Goal: Task Accomplishment & Management: Manage account settings

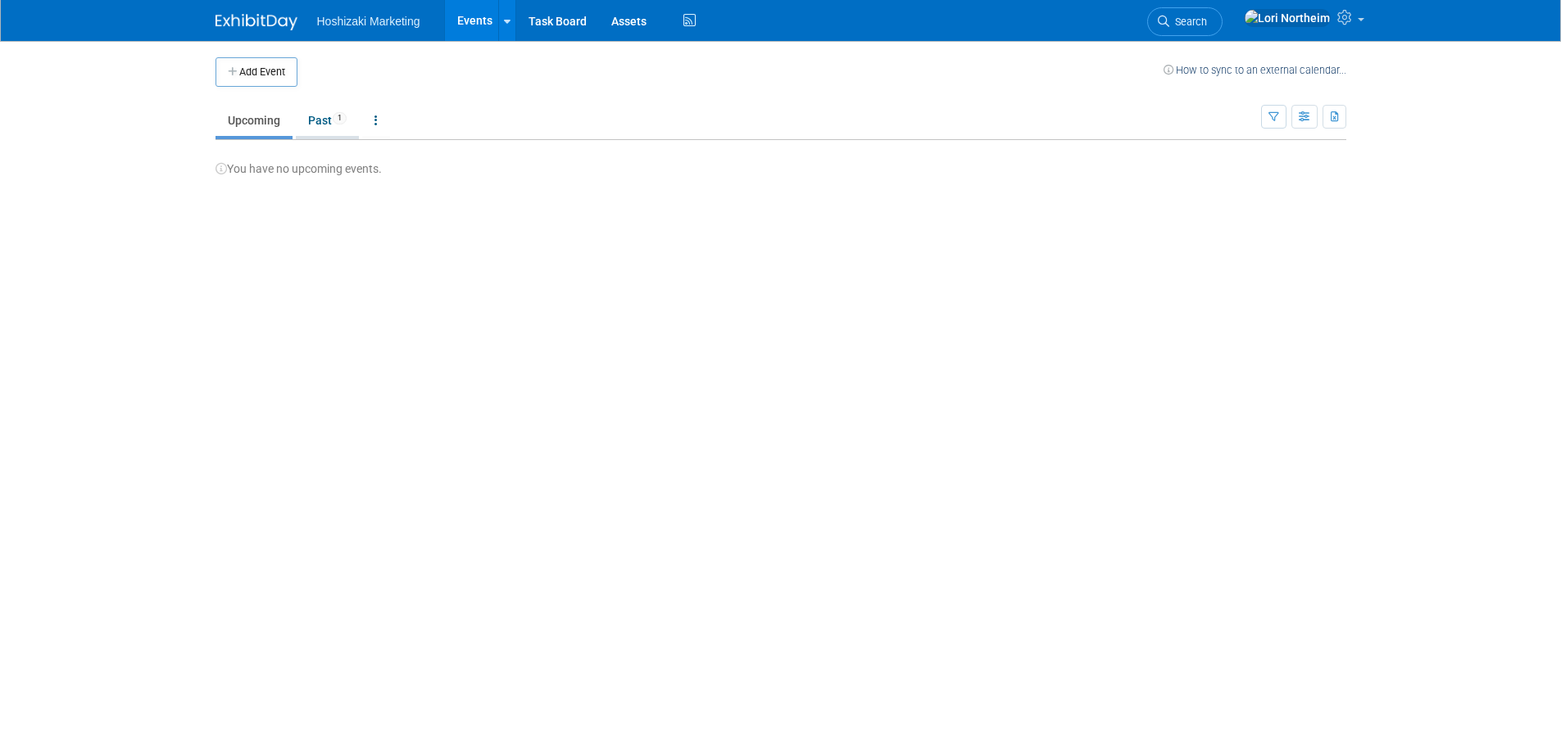
click at [320, 112] on link "Past 1" at bounding box center [327, 120] width 63 height 31
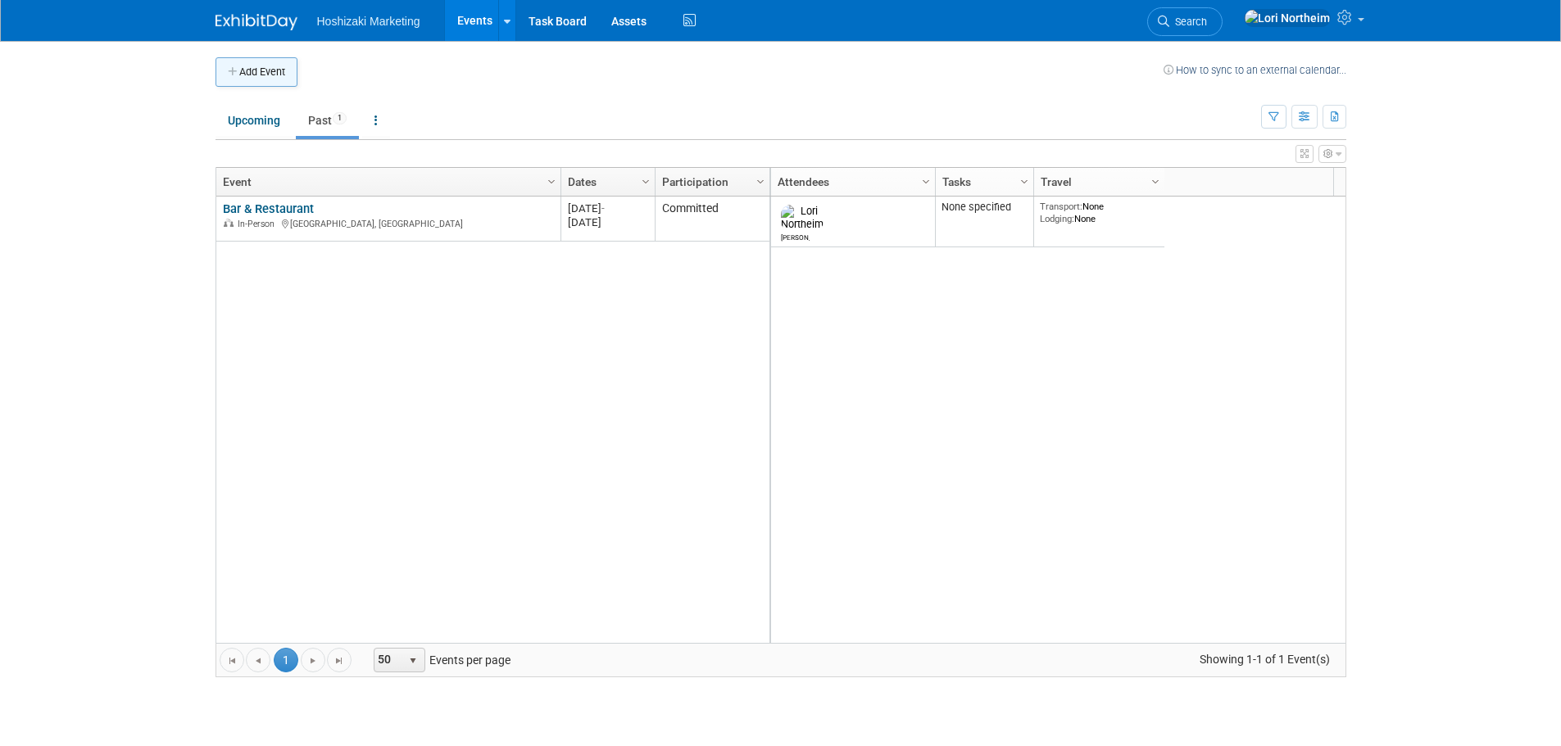
click at [255, 74] on button "Add Event" at bounding box center [256, 71] width 82 height 29
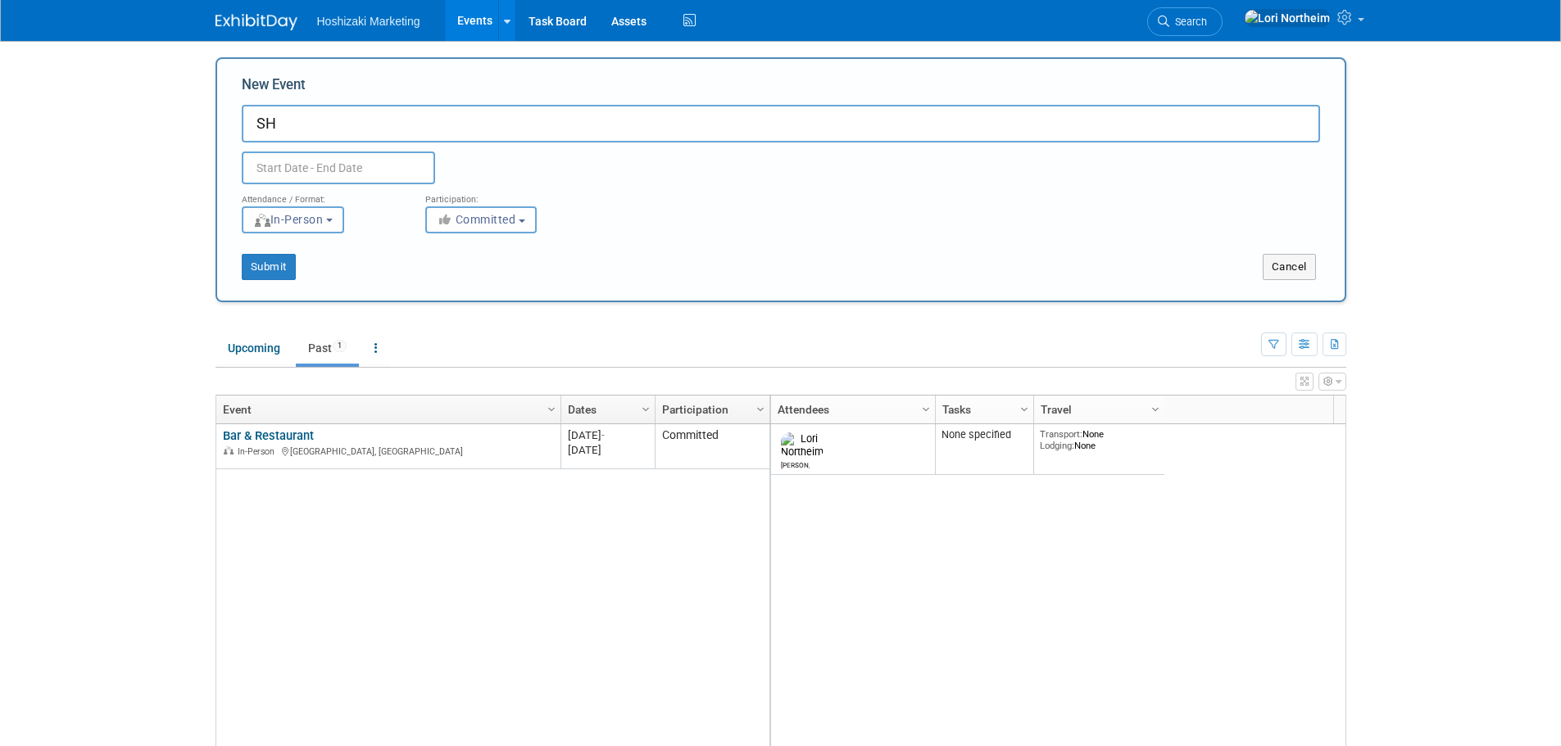
type input "S"
type input "A"
type input "AHF"
click at [304, 168] on input "text" at bounding box center [338, 168] width 193 height 33
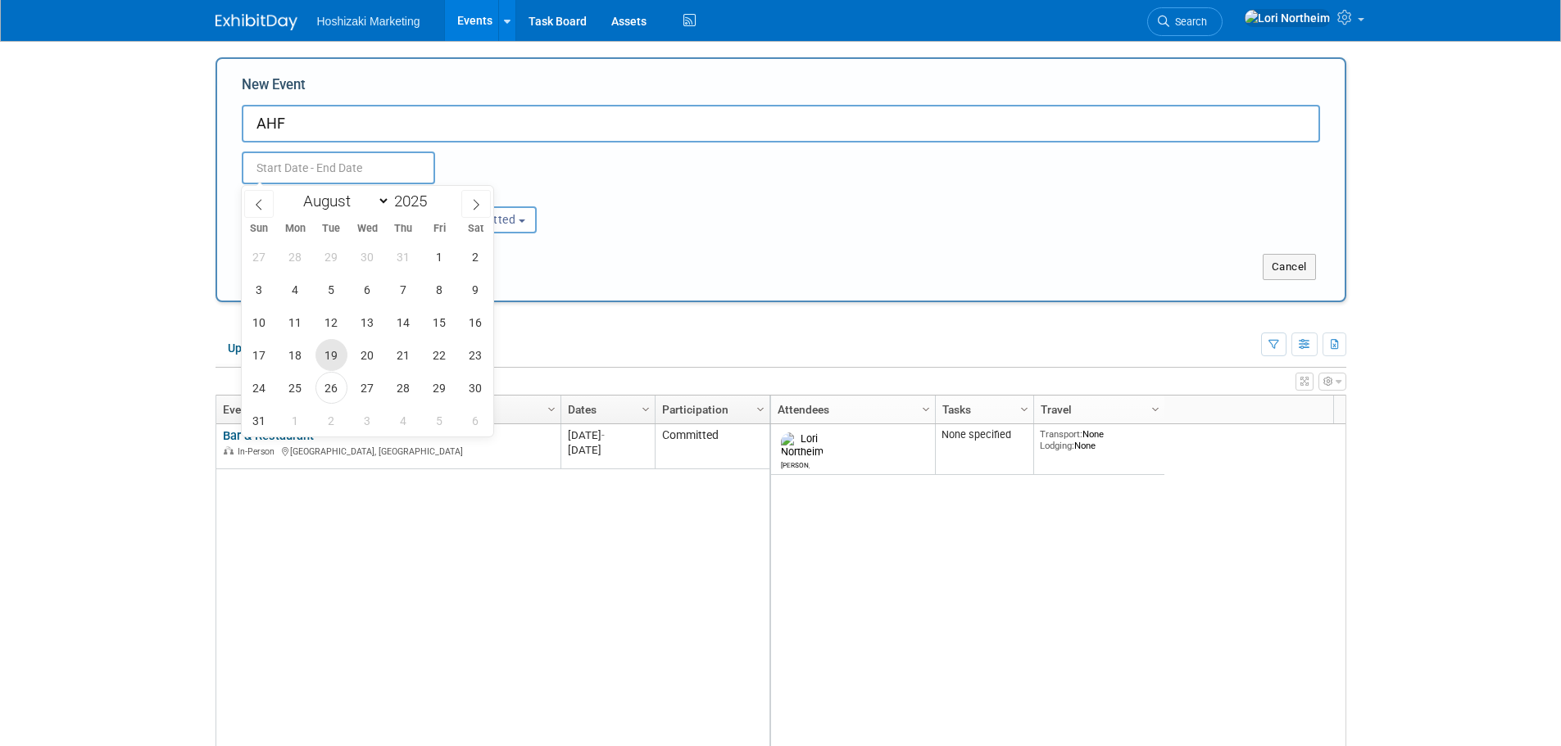
click at [337, 359] on span "19" at bounding box center [331, 355] width 32 height 32
click at [436, 353] on span "22" at bounding box center [440, 355] width 32 height 32
type input "Aug 19, 2025 to Aug 22, 2025"
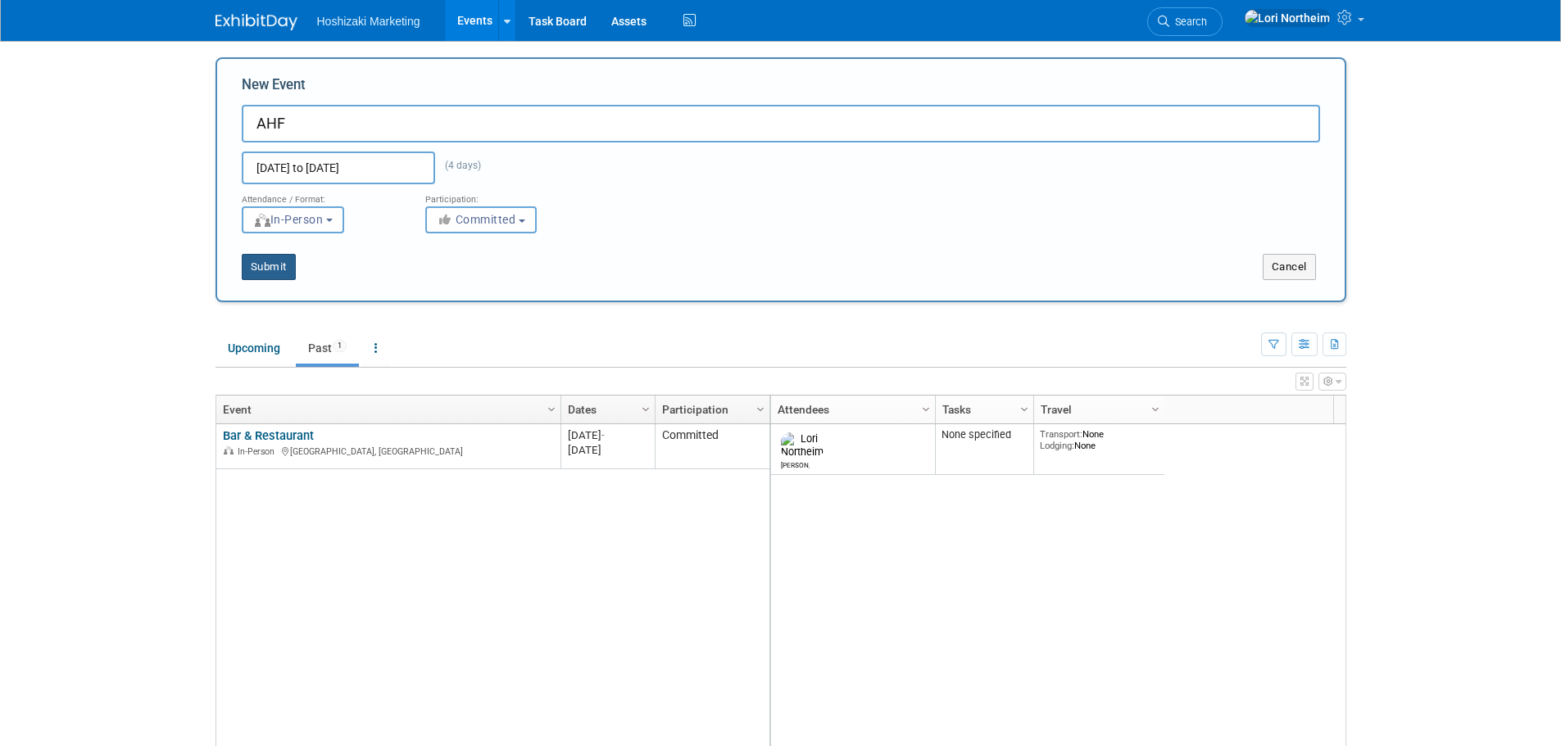
click at [281, 271] on button "Submit" at bounding box center [269, 267] width 54 height 26
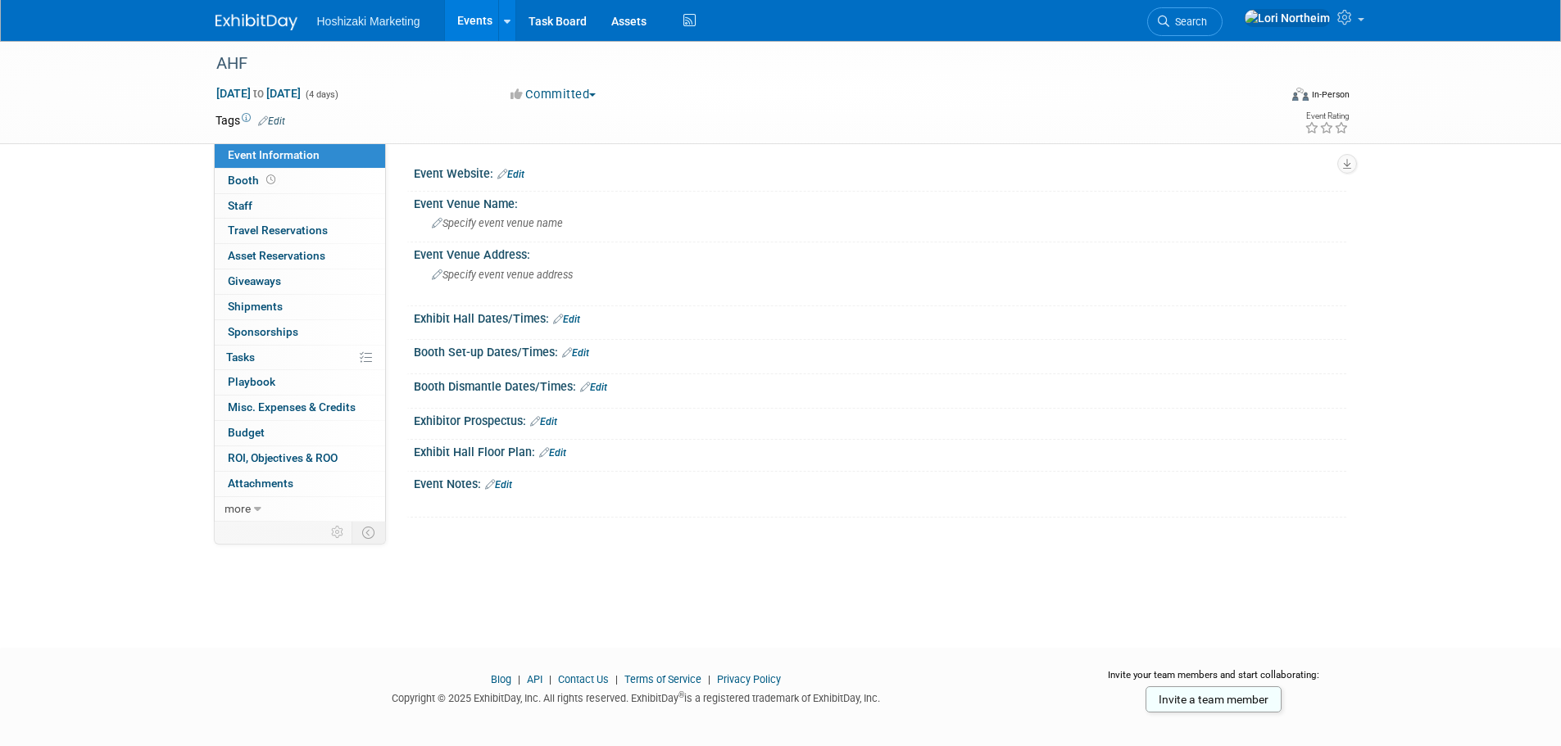
click at [462, 18] on link "Events" at bounding box center [475, 20] width 60 height 41
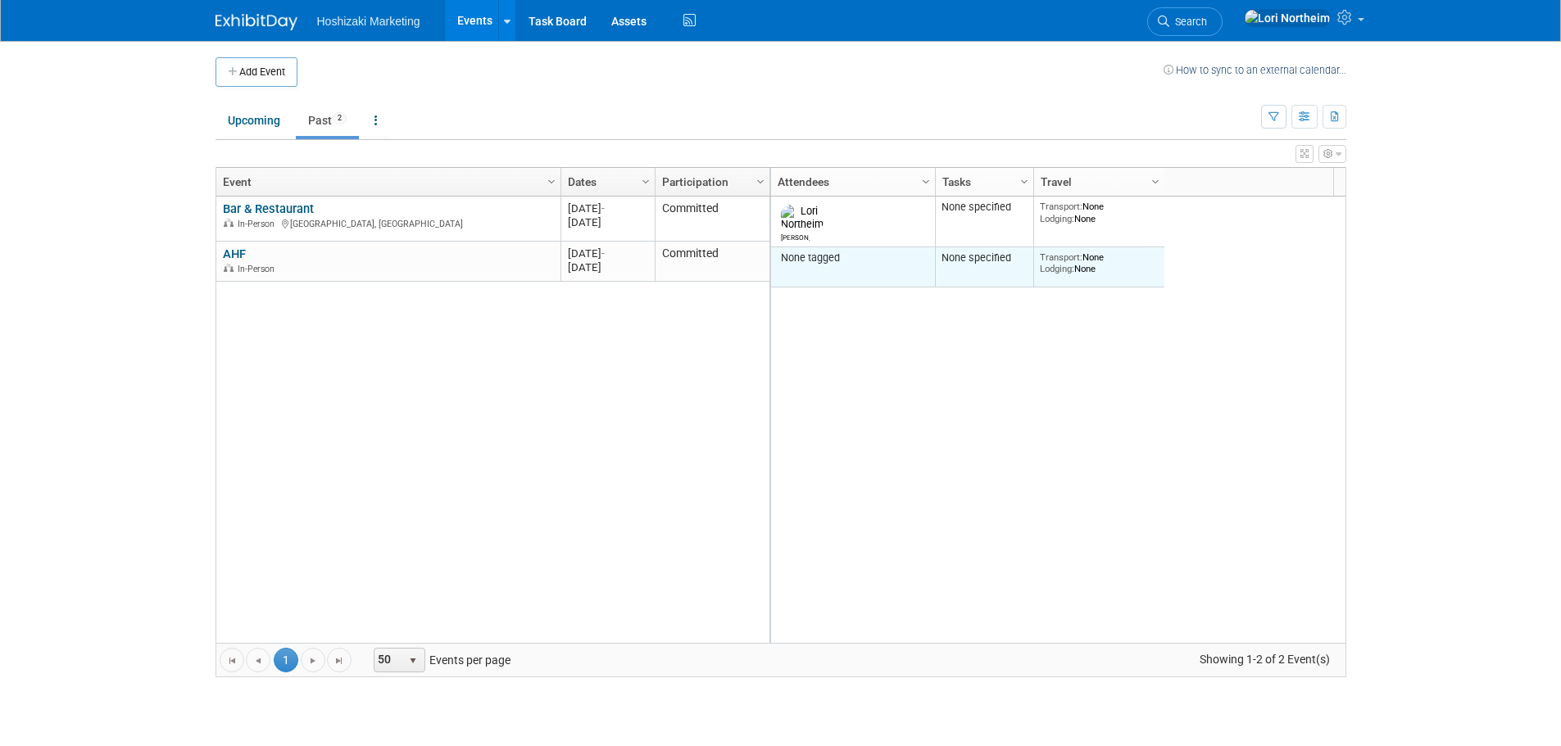
click at [827, 252] on div "None tagged" at bounding box center [853, 258] width 152 height 13
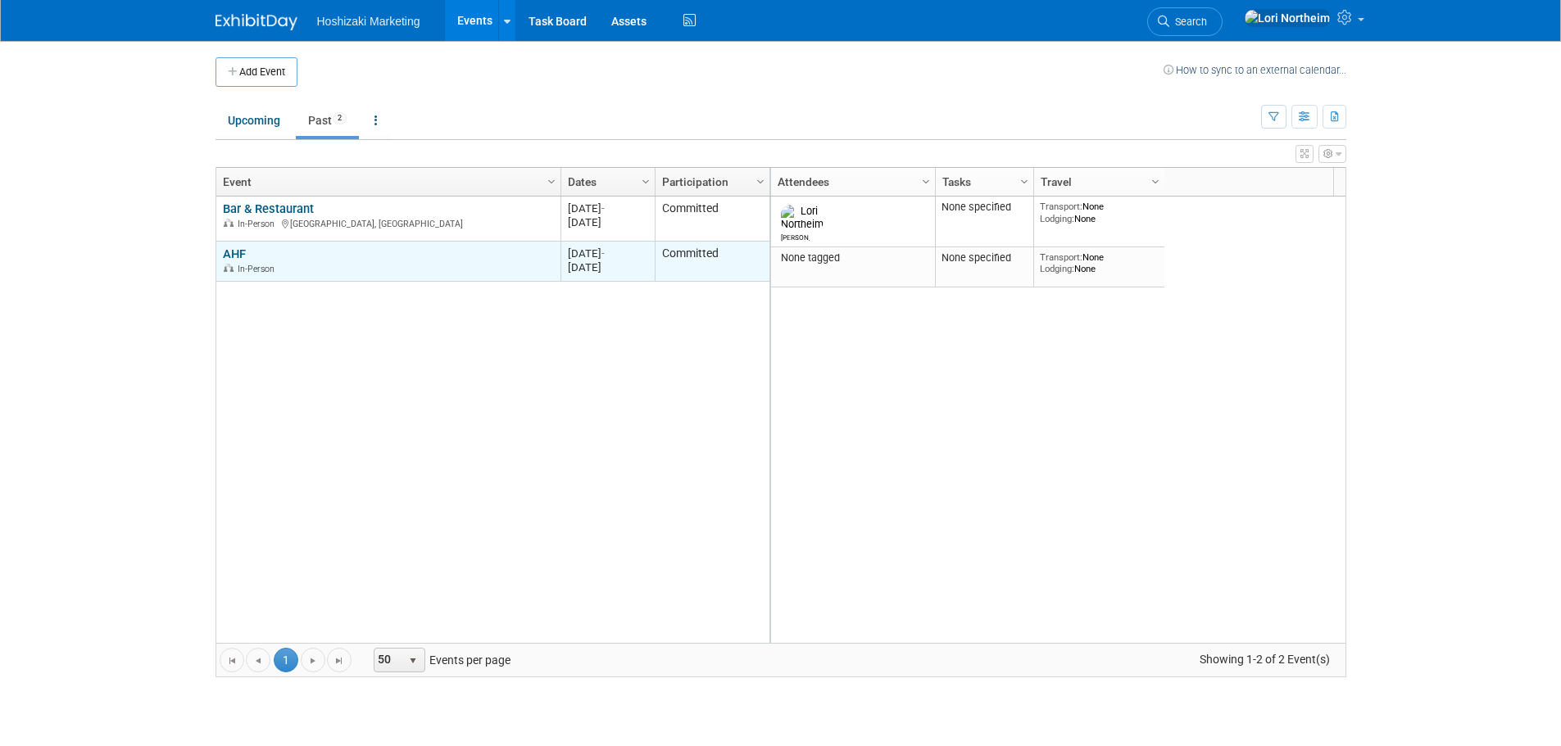
click at [275, 261] on div "AHF In-Person" at bounding box center [388, 261] width 330 height 29
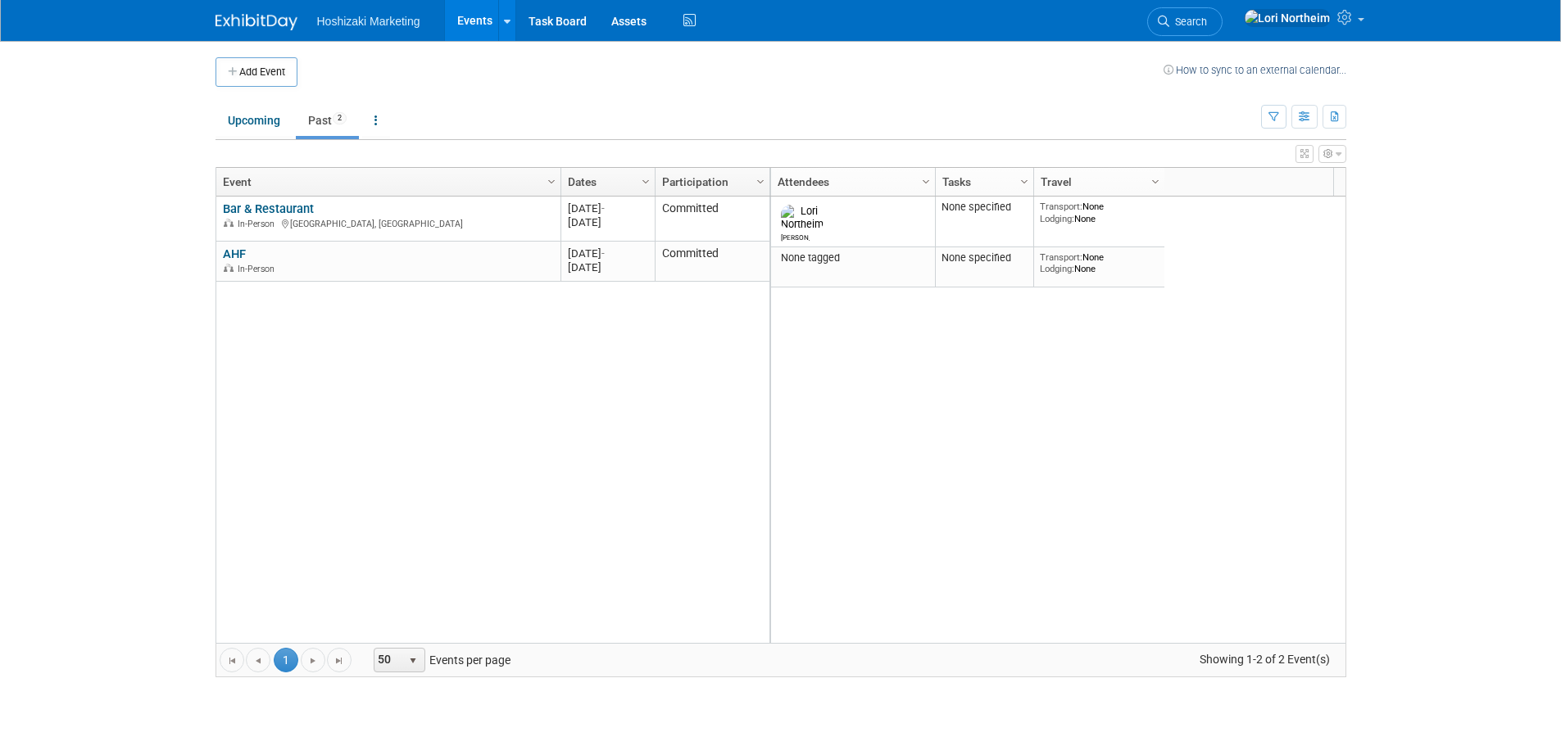
click at [165, 232] on body "Hoshizaki Marketing Events Add Event Bulk Upload Events Shareable Event Boards …" at bounding box center [780, 373] width 1561 height 746
click at [144, 411] on body "Hoshizaki Marketing Events Add Event Bulk Upload Events Shareable Event Boards …" at bounding box center [780, 373] width 1561 height 746
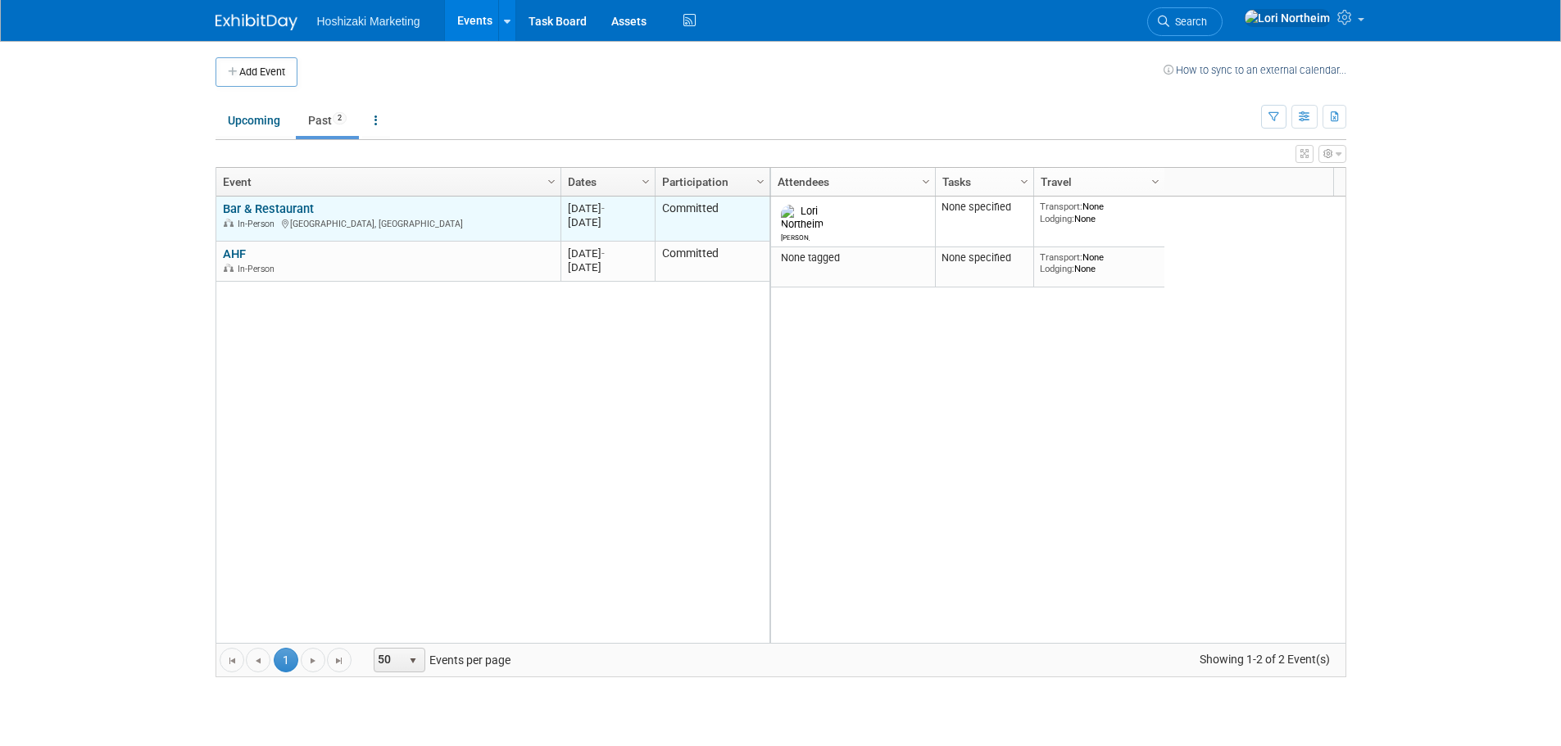
click at [284, 205] on link "Bar & Restaurant" at bounding box center [268, 209] width 91 height 15
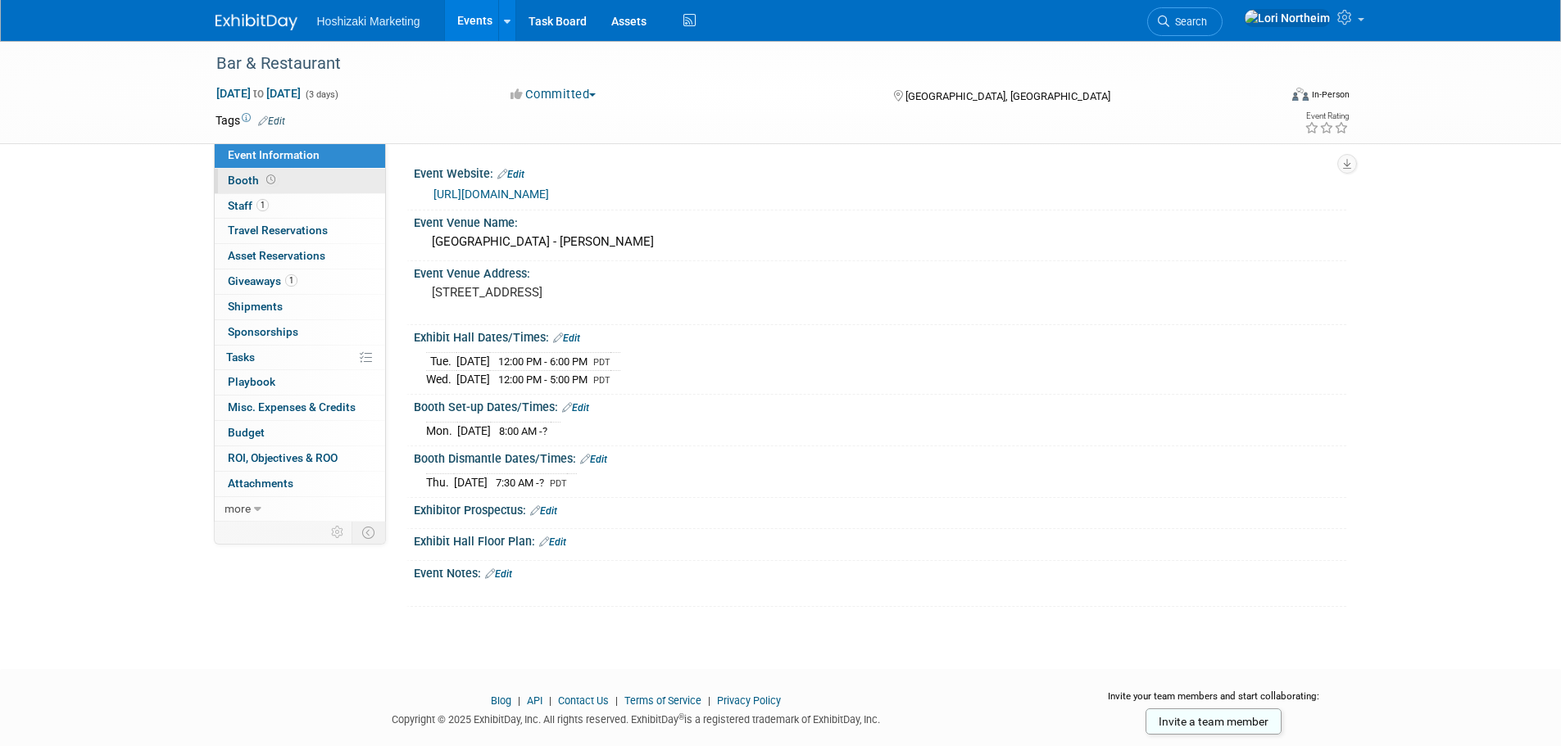
click at [232, 179] on span "Booth" at bounding box center [253, 180] width 51 height 13
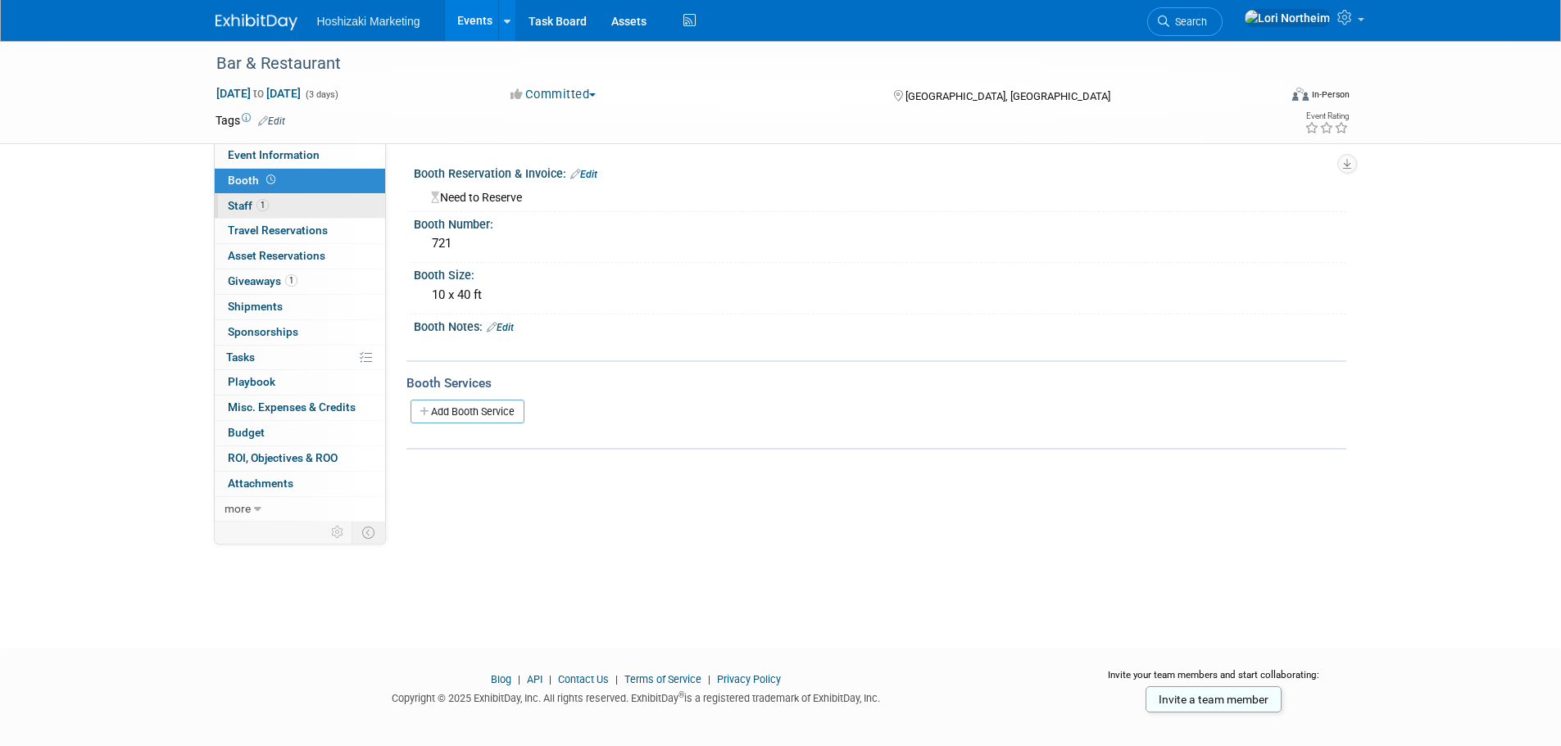
click at [231, 196] on link "1 Staff 1" at bounding box center [300, 206] width 170 height 25
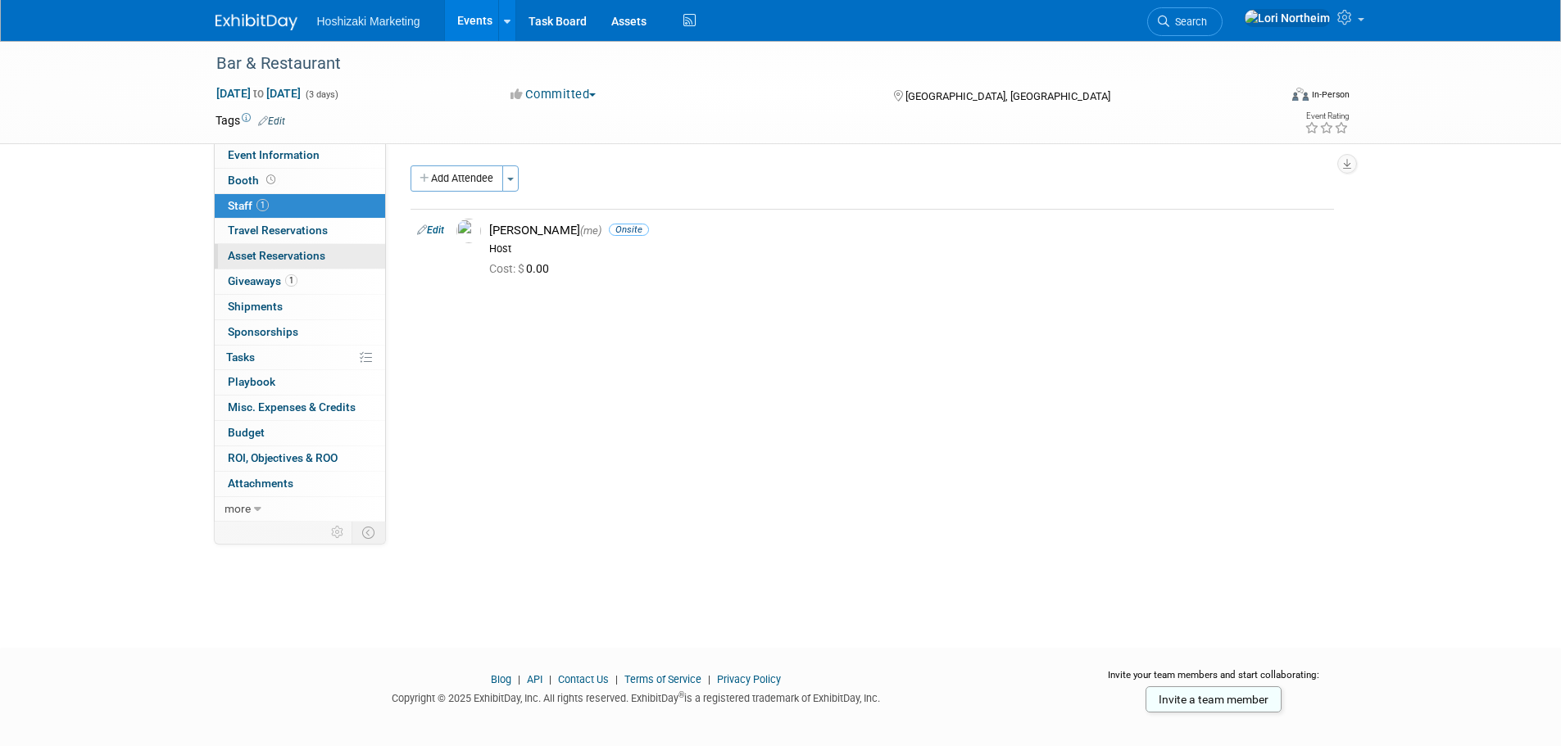
click at [270, 247] on link "0 Asset Reservations 0" at bounding box center [300, 256] width 170 height 25
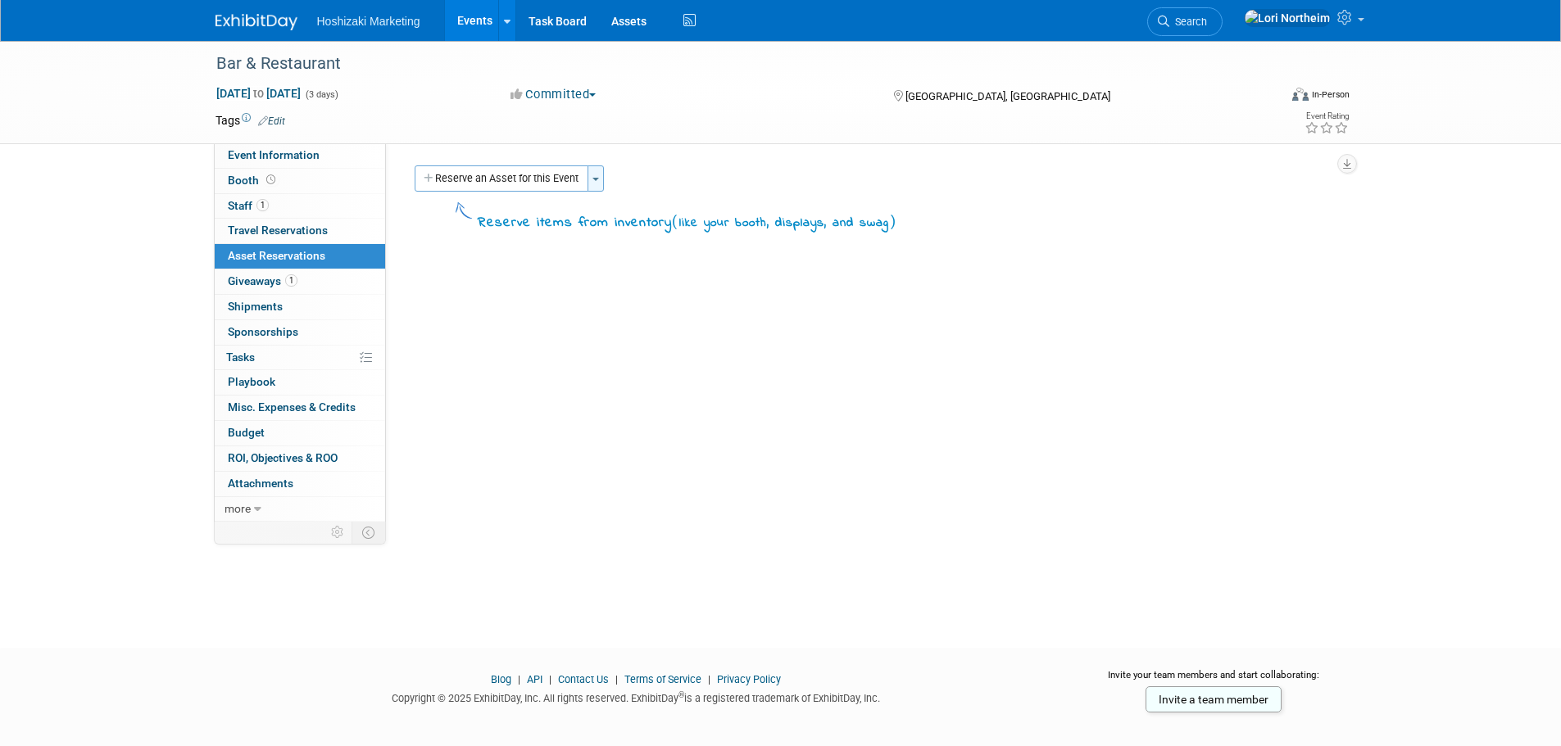
click at [599, 178] on span "button" at bounding box center [595, 179] width 7 height 3
click at [560, 295] on div "Event Website: Edit https://www.barandrestaurantexpo.com/ Event Venue Name: Las…" at bounding box center [866, 332] width 960 height 379
click at [630, 19] on link "Assets" at bounding box center [629, 20] width 60 height 41
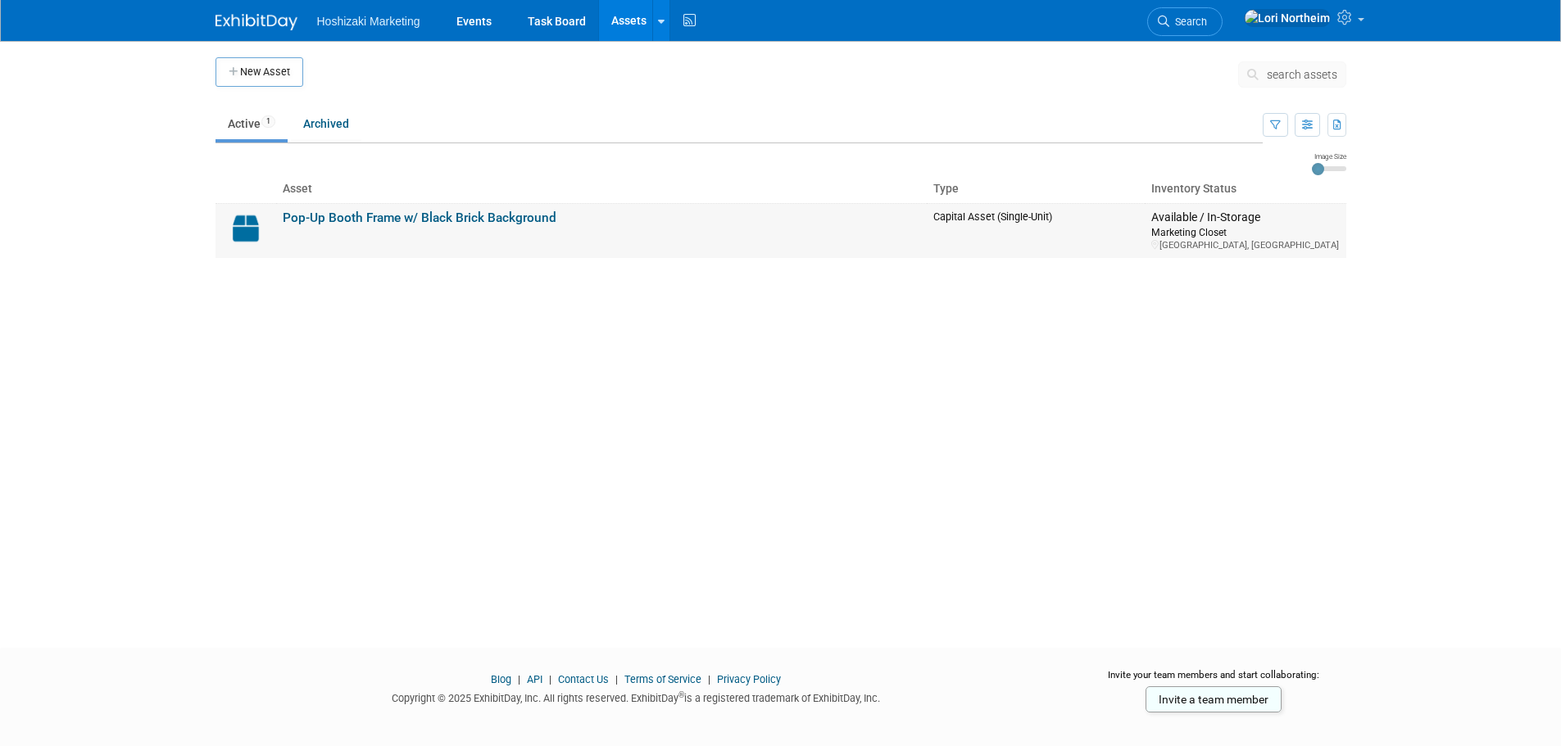
click at [327, 215] on link "Pop-Up Booth Frame w/ Black Brick Background" at bounding box center [420, 218] width 274 height 15
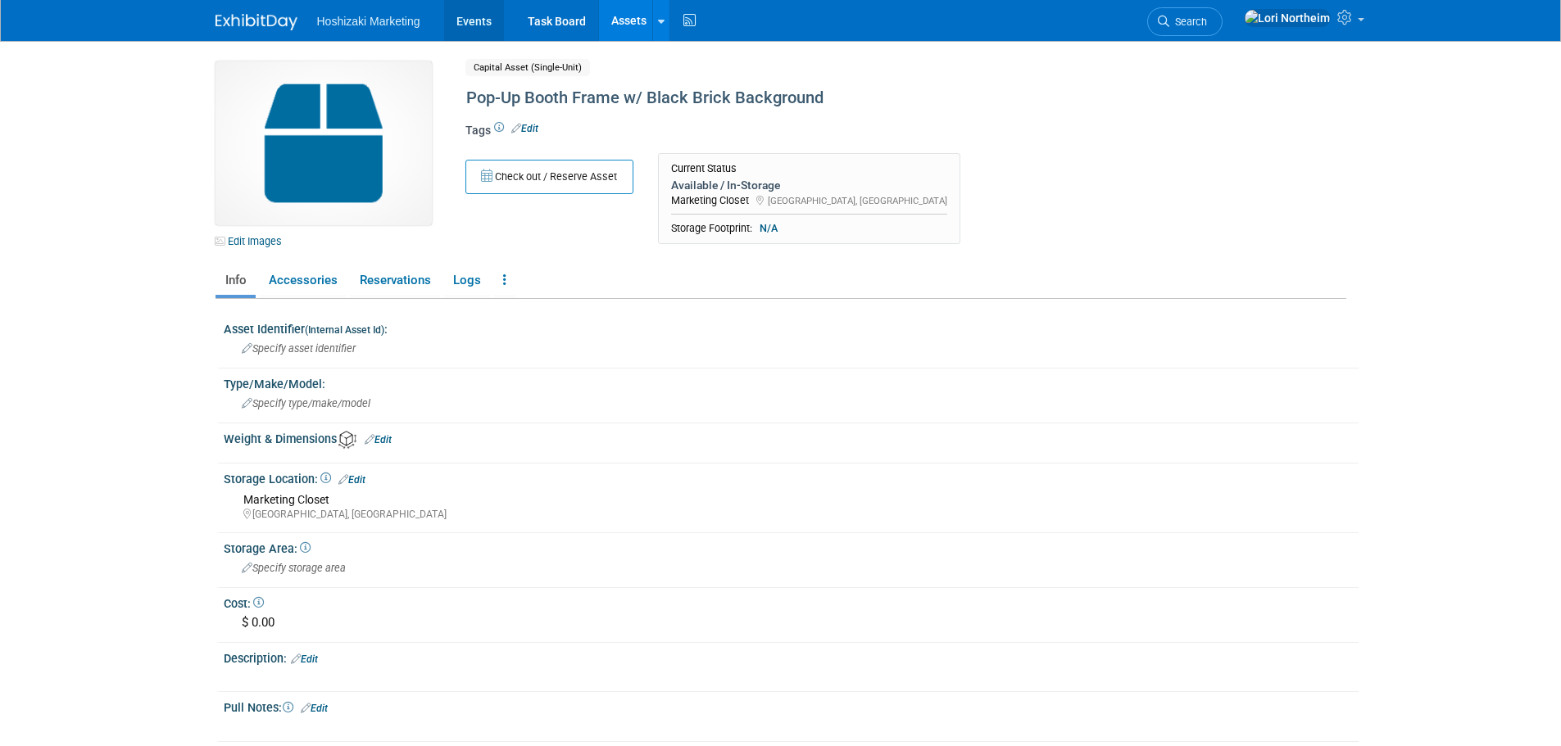
click at [460, 17] on link "Events" at bounding box center [474, 20] width 60 height 41
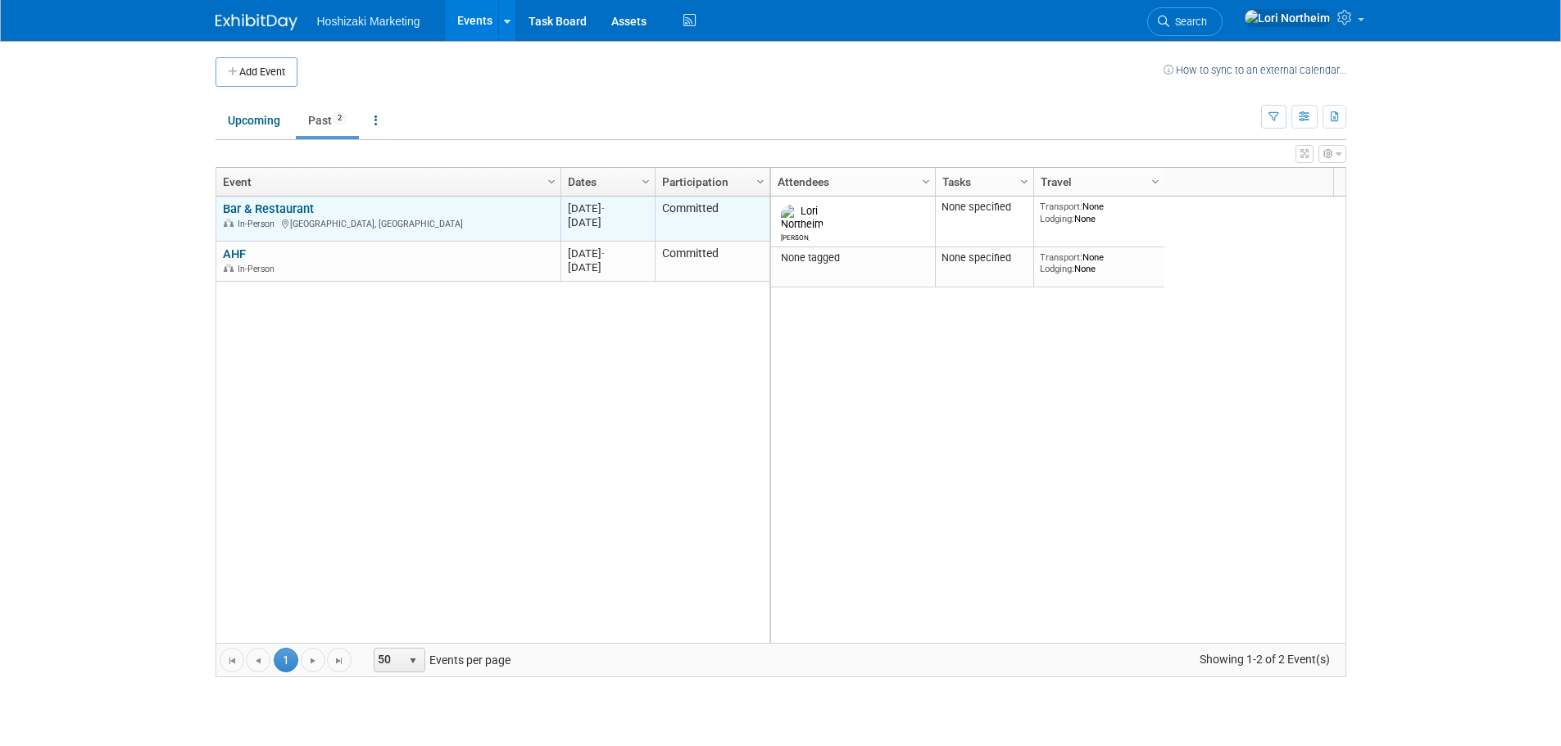
click at [356, 209] on div "Bar & Restaurant In-Person Las Vegas, NV" at bounding box center [388, 216] width 330 height 29
click at [284, 208] on link "Bar & Restaurant" at bounding box center [268, 209] width 91 height 15
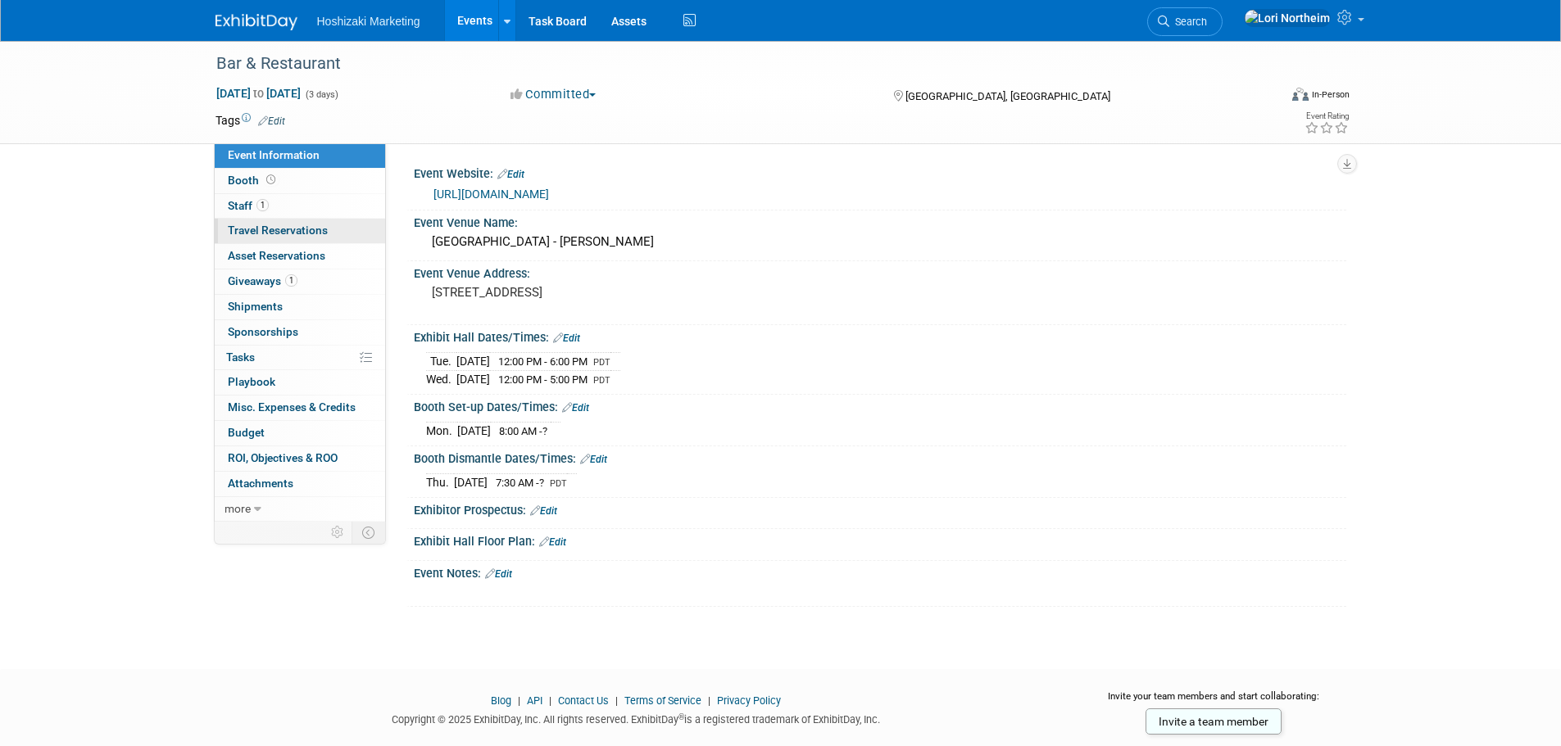
click at [297, 232] on span "Travel Reservations 0" at bounding box center [278, 230] width 100 height 13
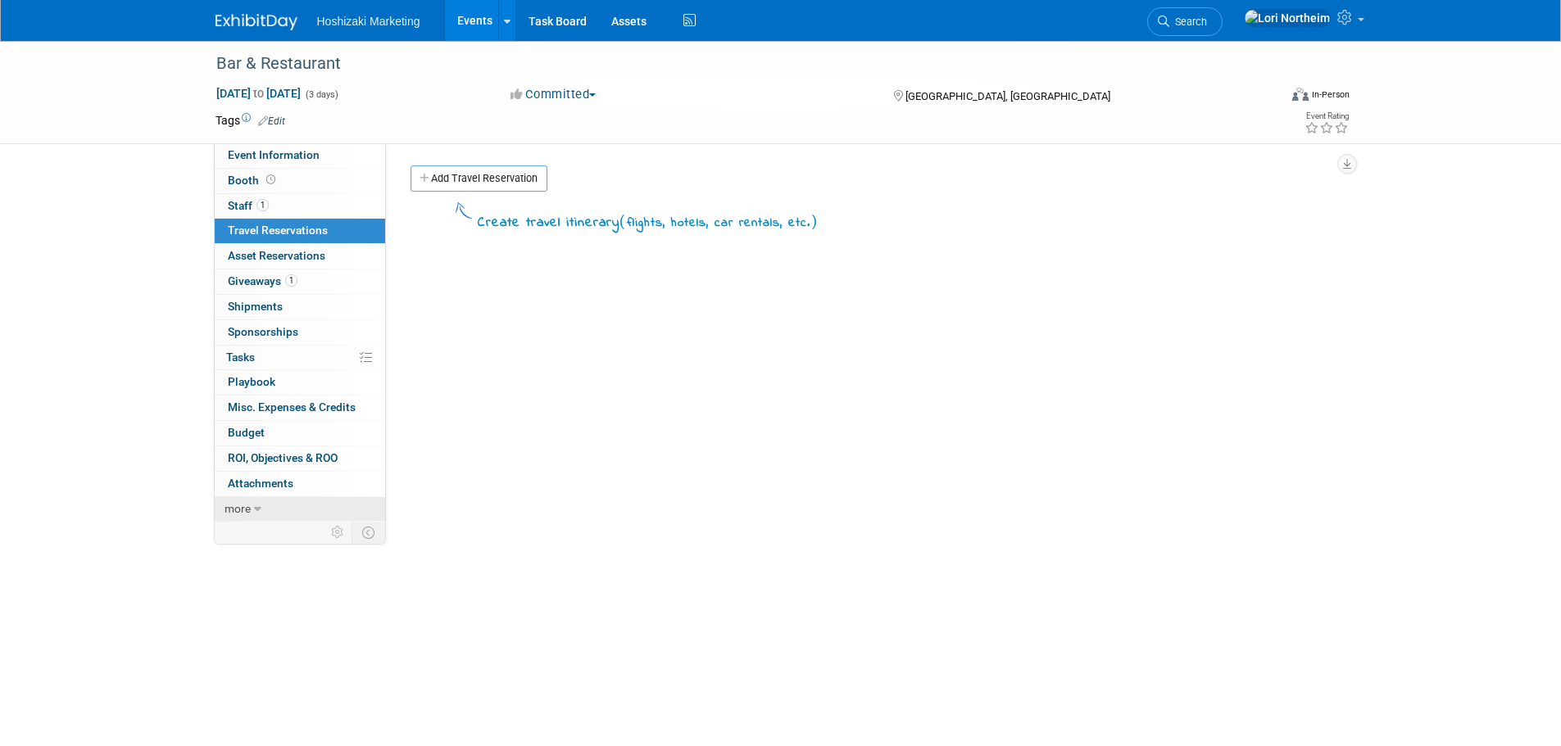
click at [232, 507] on span "more" at bounding box center [238, 508] width 26 height 13
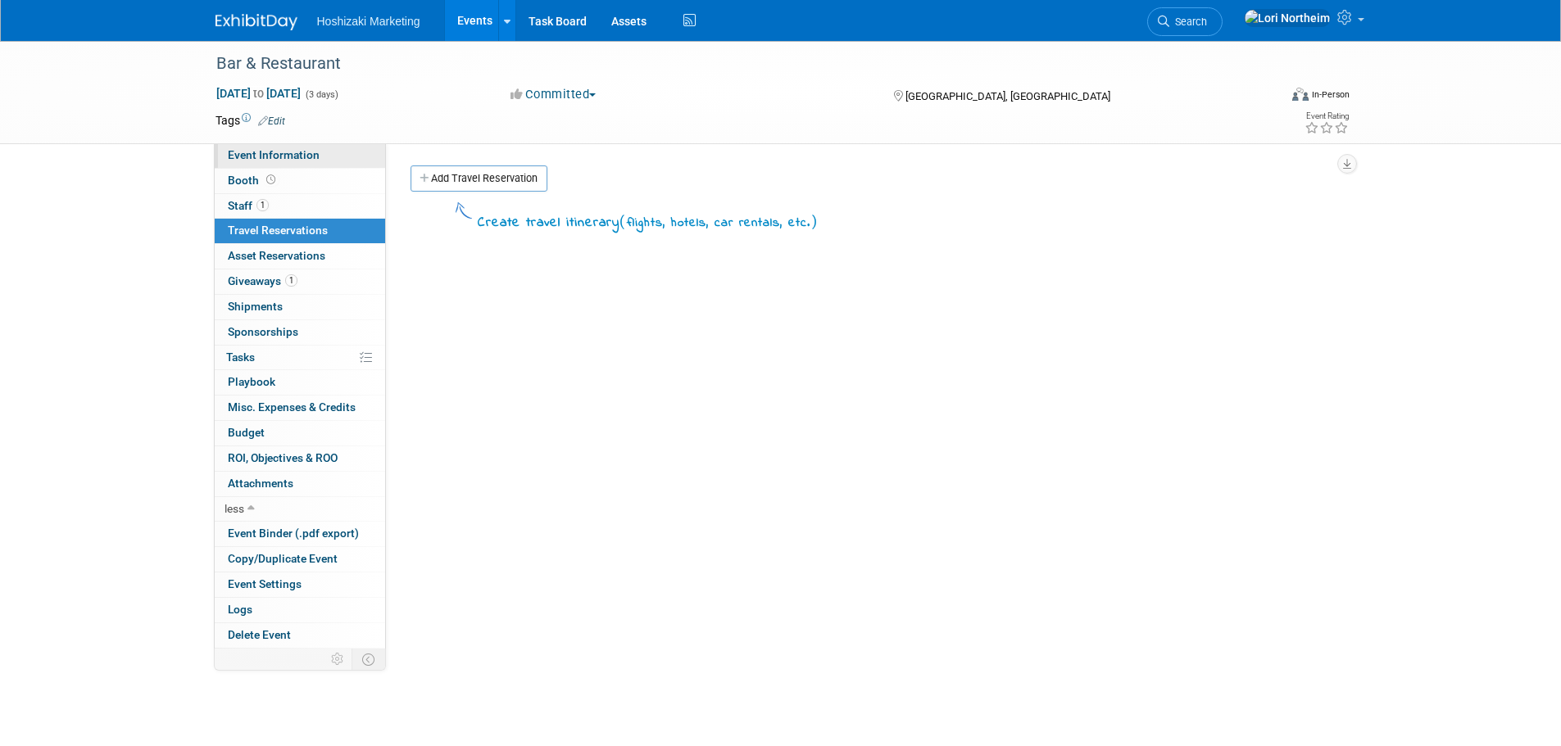
click at [297, 150] on span "Event Information" at bounding box center [274, 154] width 92 height 13
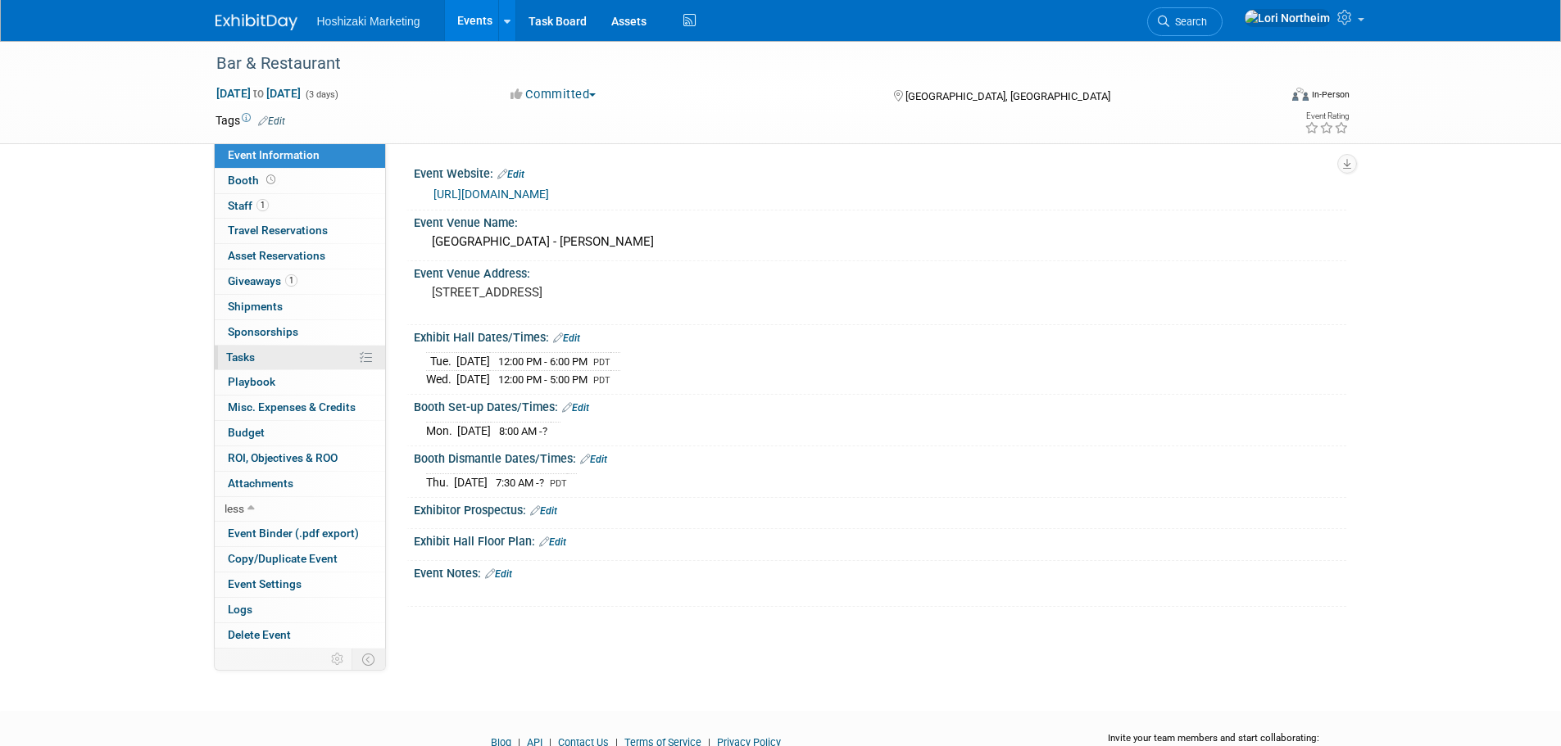
click at [290, 352] on link "0% Tasks 0%" at bounding box center [300, 358] width 170 height 25
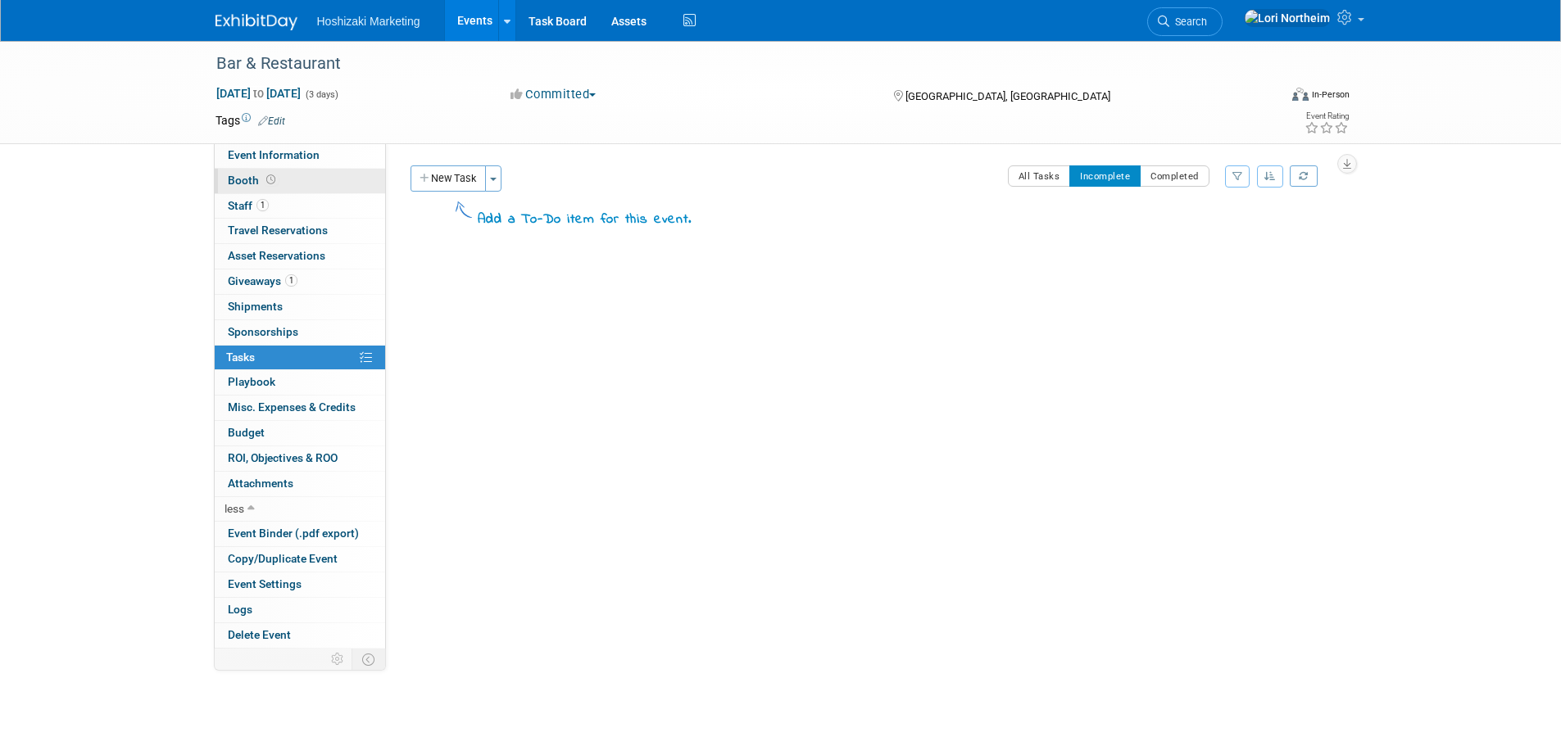
click at [233, 180] on span "Booth" at bounding box center [253, 180] width 51 height 13
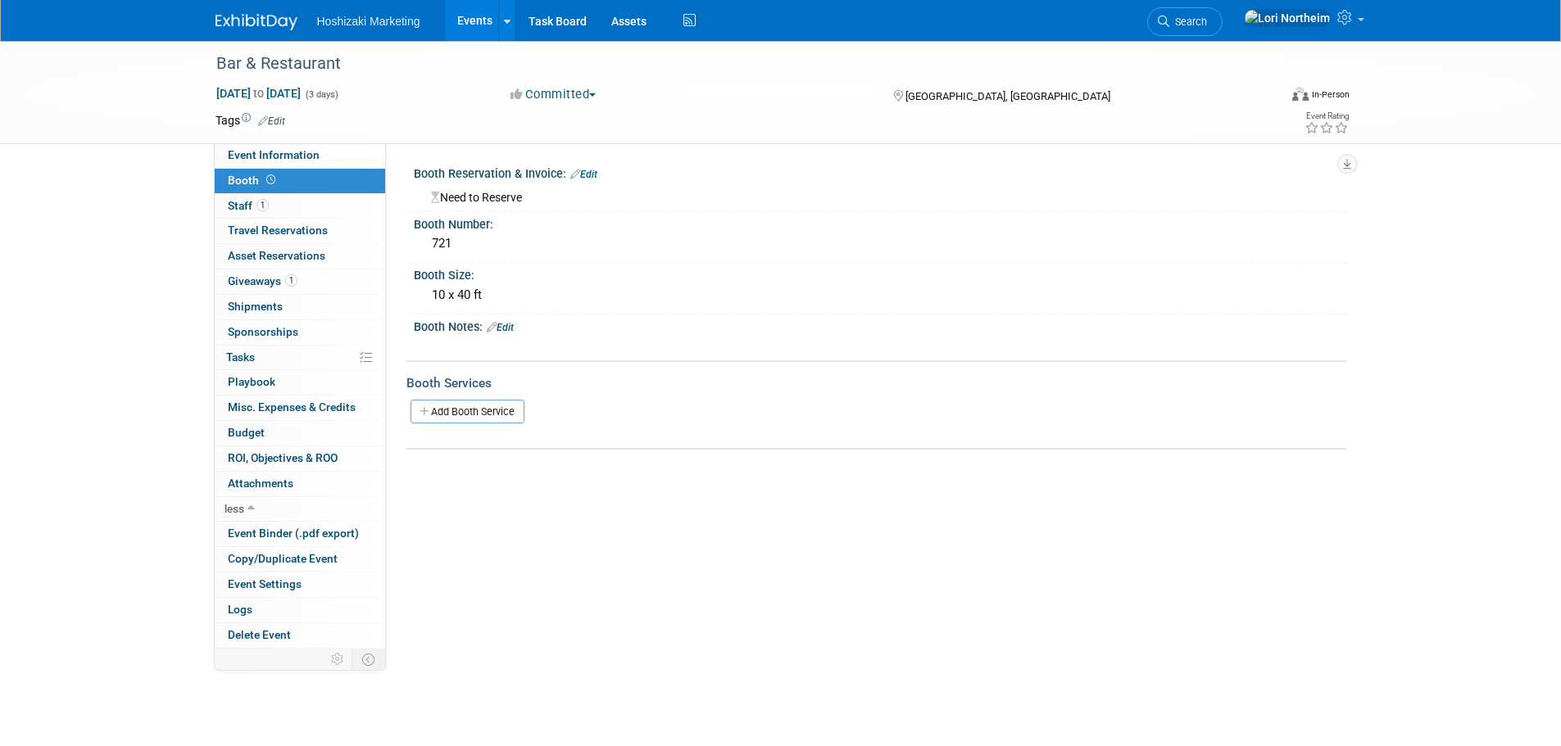
click at [454, 18] on link "Events" at bounding box center [475, 20] width 60 height 41
